Goal: Information Seeking & Learning: Learn about a topic

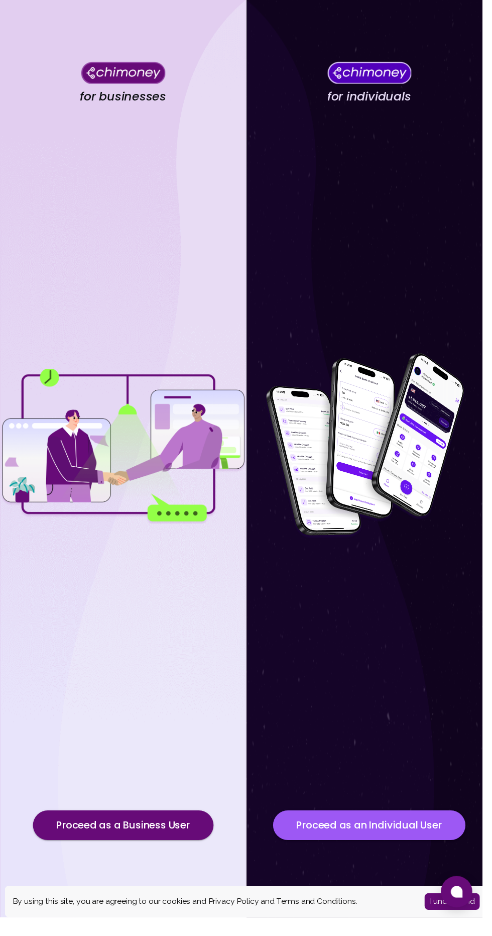
click at [387, 857] on button "Proceed as an Individual User" at bounding box center [377, 842] width 196 height 30
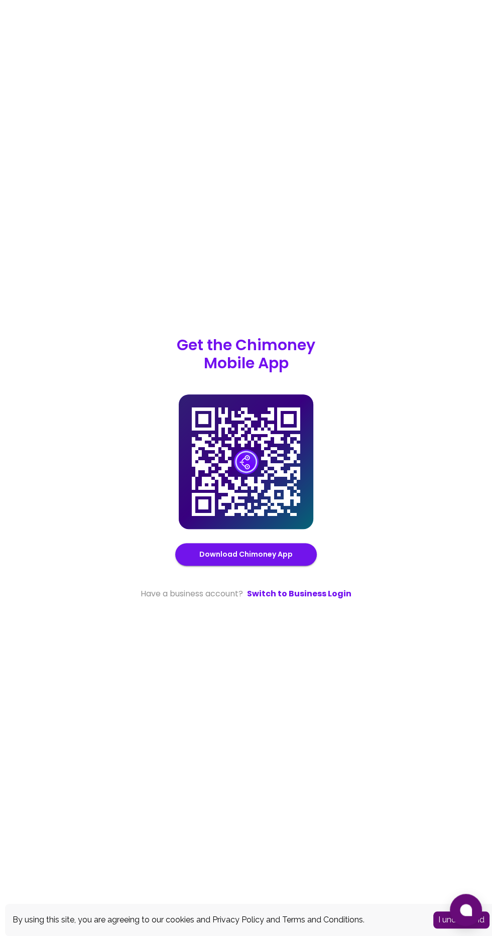
click at [289, 600] on link "Switch to Business Login" at bounding box center [299, 594] width 104 height 12
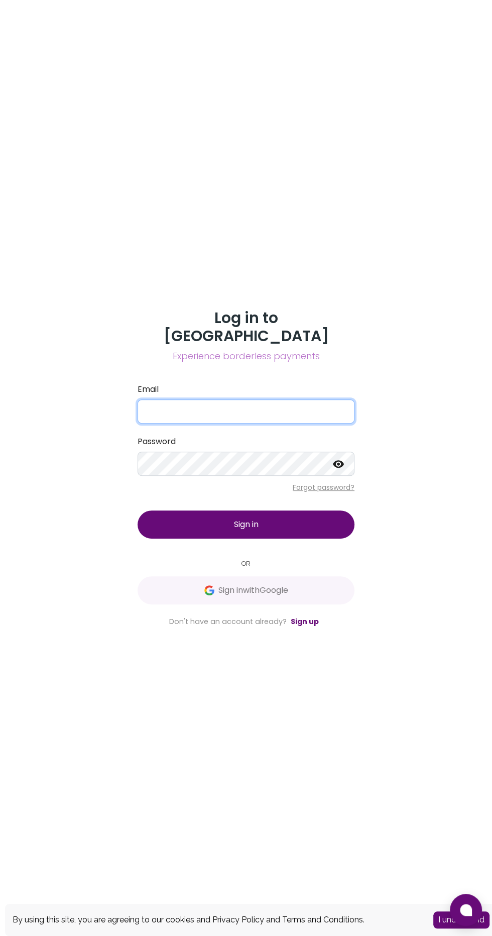
click at [278, 424] on input "Email" at bounding box center [246, 411] width 217 height 24
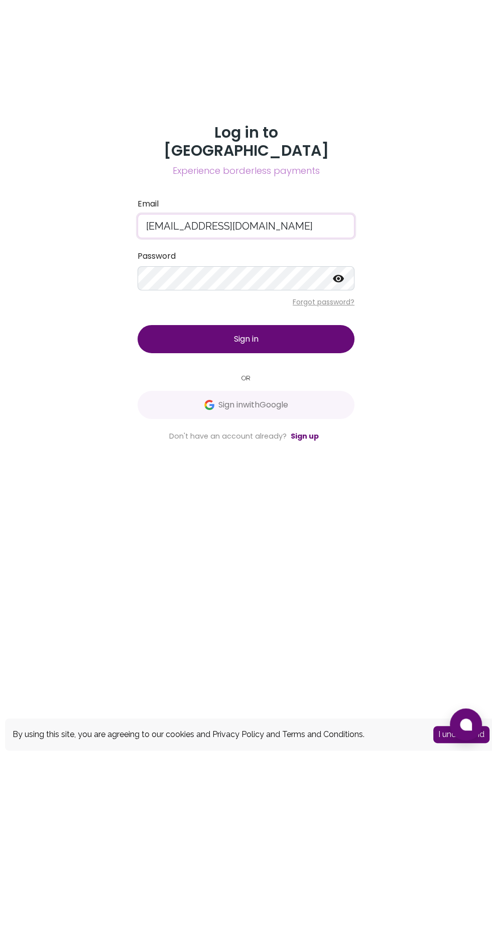
type input "mariamyusuff0000@gmail.com"
click at [279, 448] on label "Password" at bounding box center [246, 442] width 217 height 12
click at [311, 539] on button "Sign in" at bounding box center [246, 524] width 217 height 28
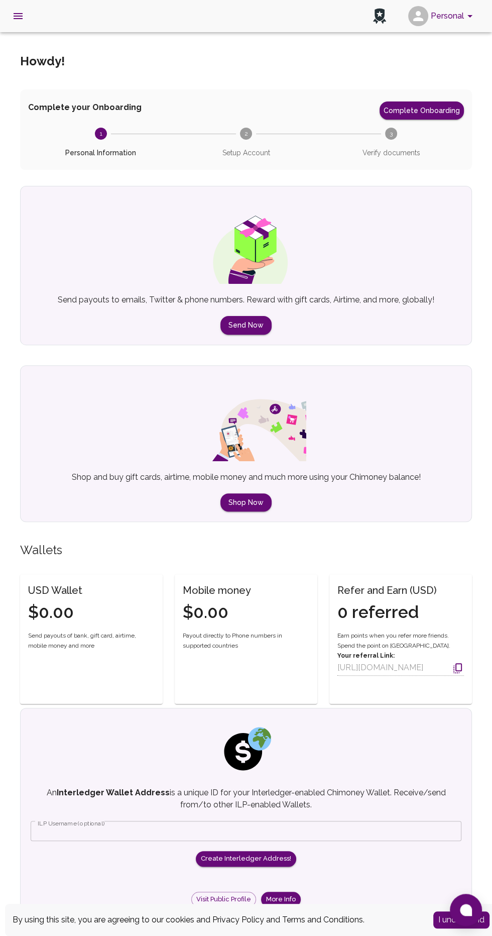
click at [24, 16] on icon "open drawer" at bounding box center [18, 16] width 12 height 12
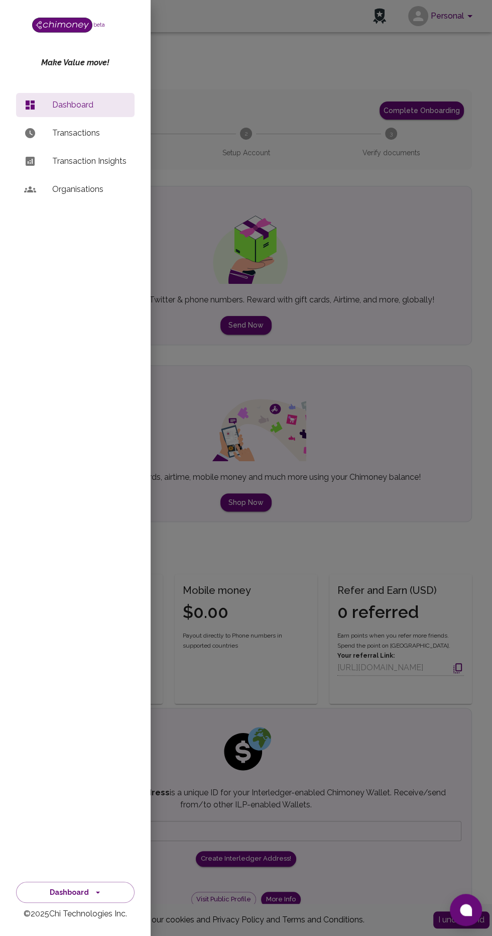
click at [109, 887] on button "Dashboard" at bounding box center [75, 893] width 119 height 22
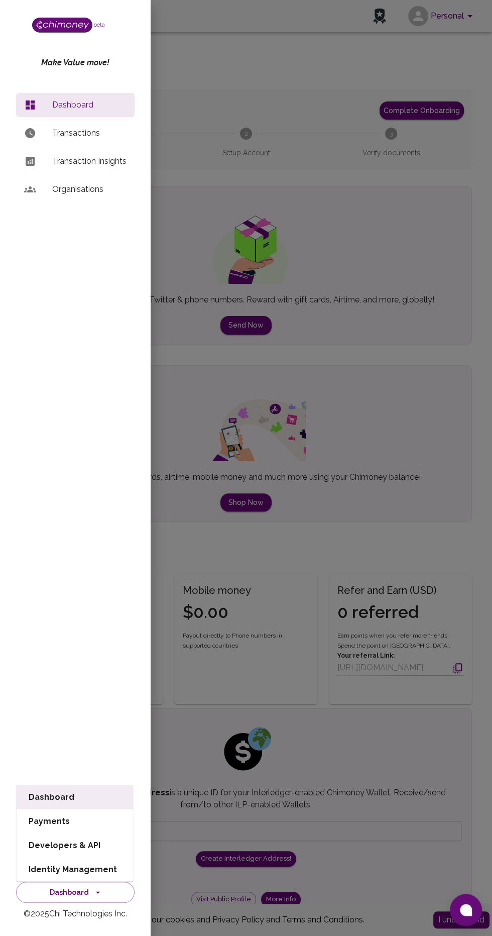
click at [257, 379] on div at bounding box center [246, 468] width 492 height 936
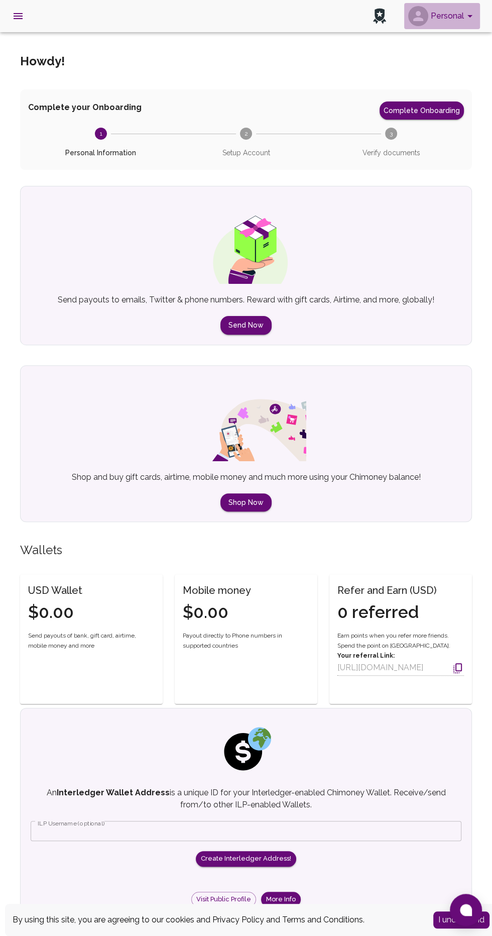
click at [467, 15] on icon "account of current user" at bounding box center [470, 16] width 12 height 12
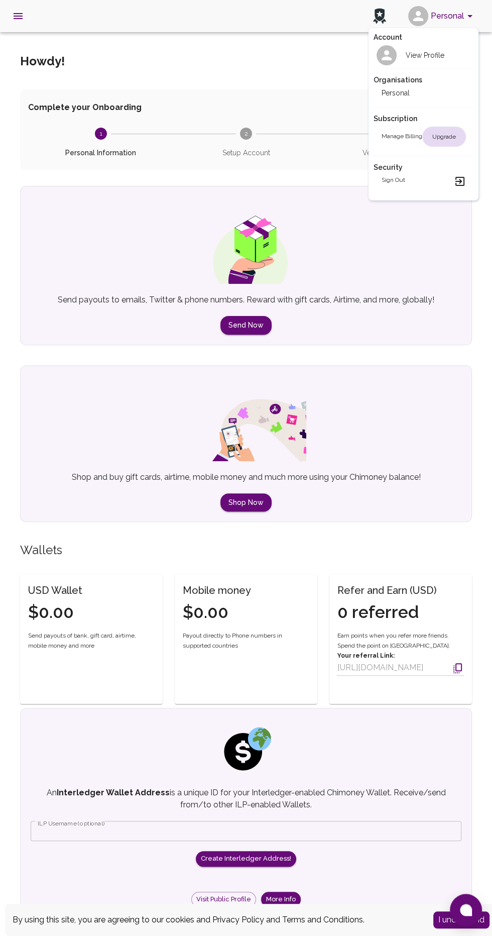
click at [37, 12] on div at bounding box center [246, 468] width 492 height 936
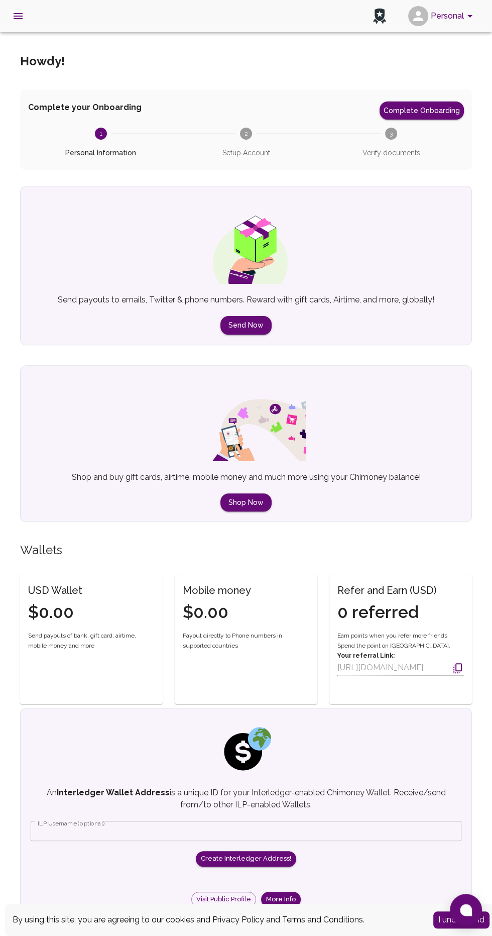
click at [26, 21] on button "open drawer" at bounding box center [18, 16] width 24 height 24
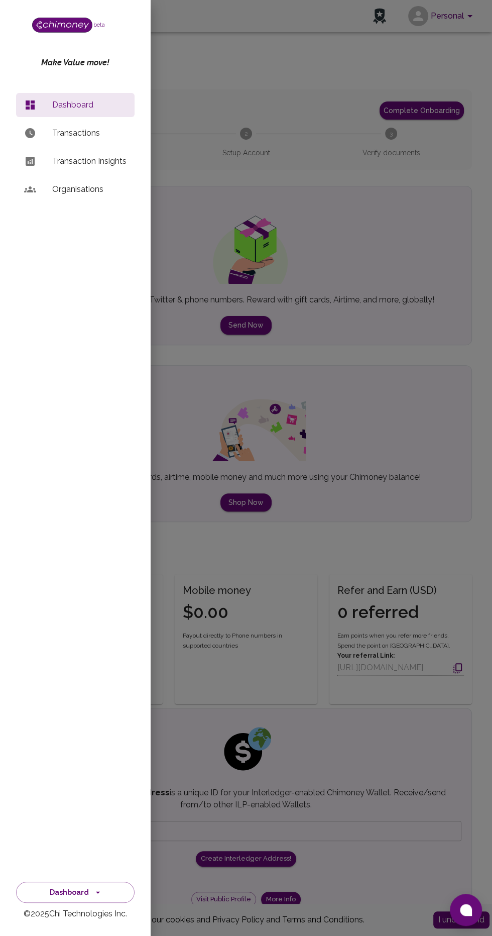
click at [110, 890] on button "Dashboard" at bounding box center [75, 893] width 119 height 22
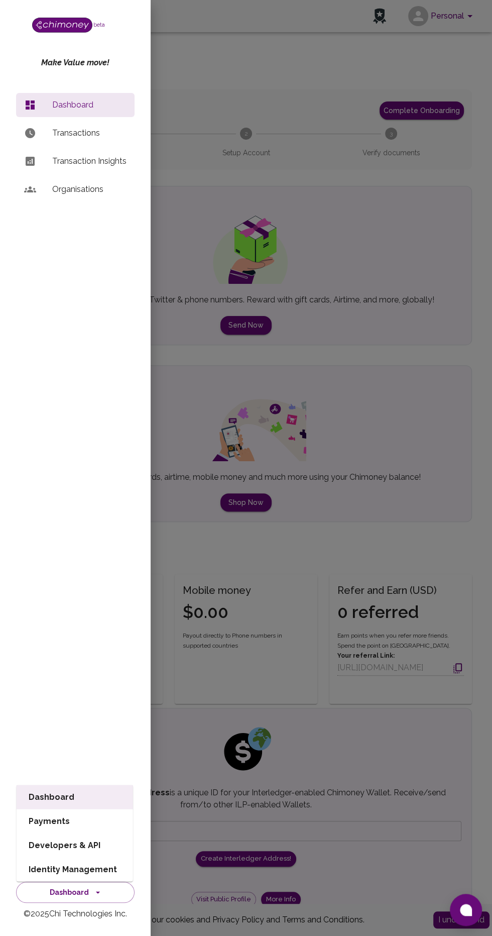
click at [110, 838] on li "Developers & API" at bounding box center [75, 845] width 117 height 24
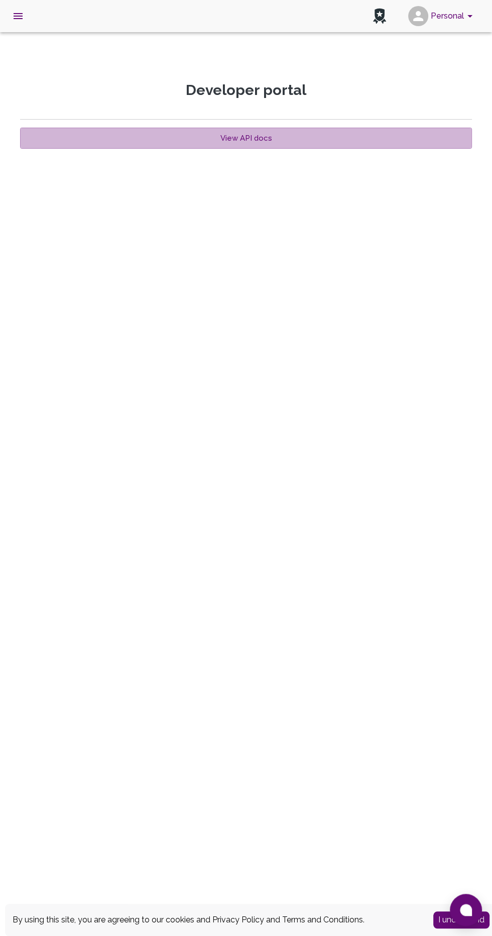
click at [396, 139] on link "View API docs" at bounding box center [246, 138] width 452 height 21
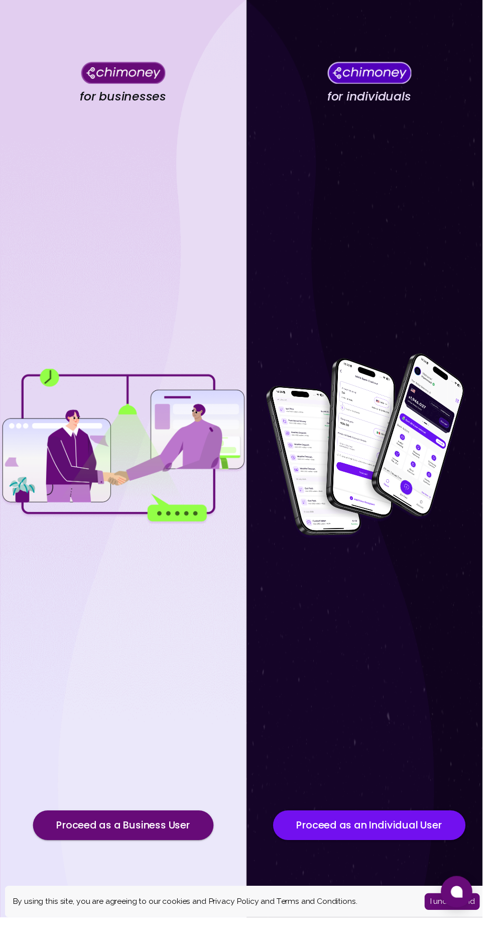
click at [349, 857] on button "Proceed as an Individual User" at bounding box center [377, 842] width 196 height 30
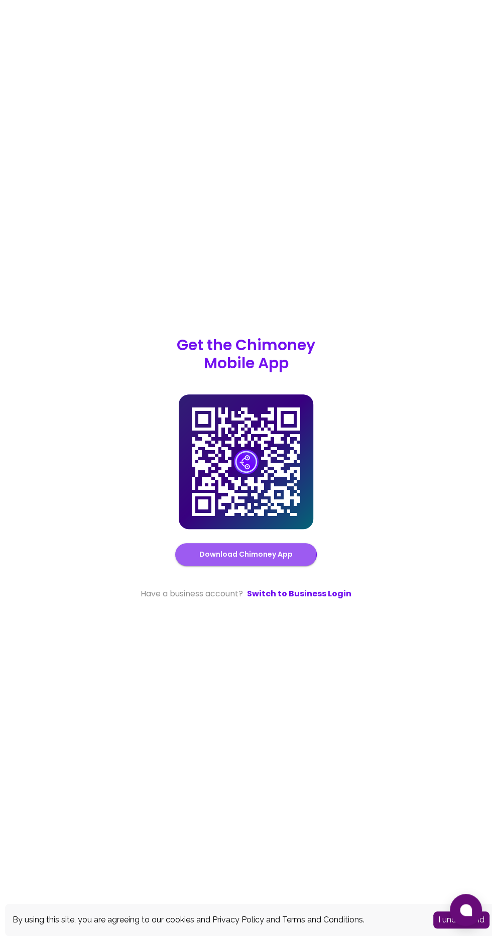
click at [204, 561] on link "Download Chimoney App" at bounding box center [245, 554] width 93 height 13
